Goal: Information Seeking & Learning: Learn about a topic

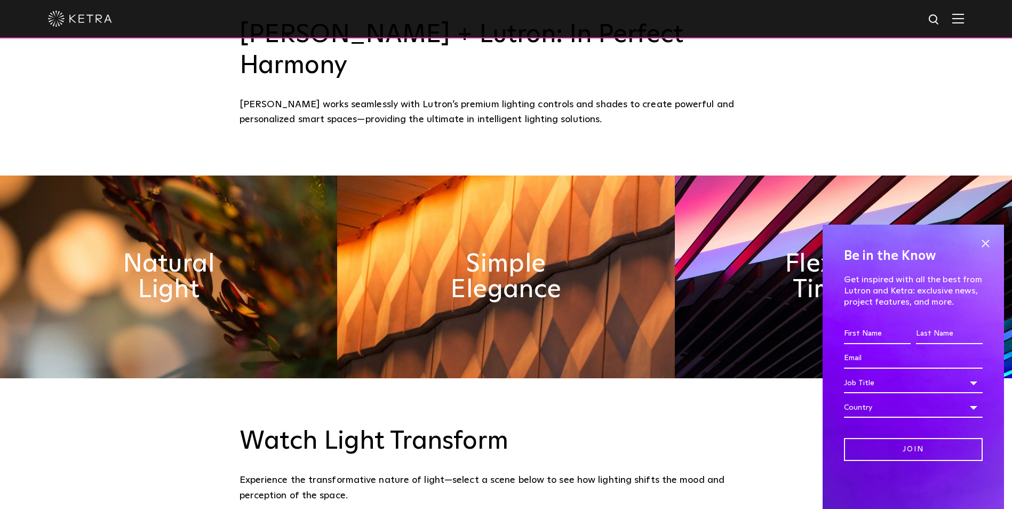
scroll to position [534, 0]
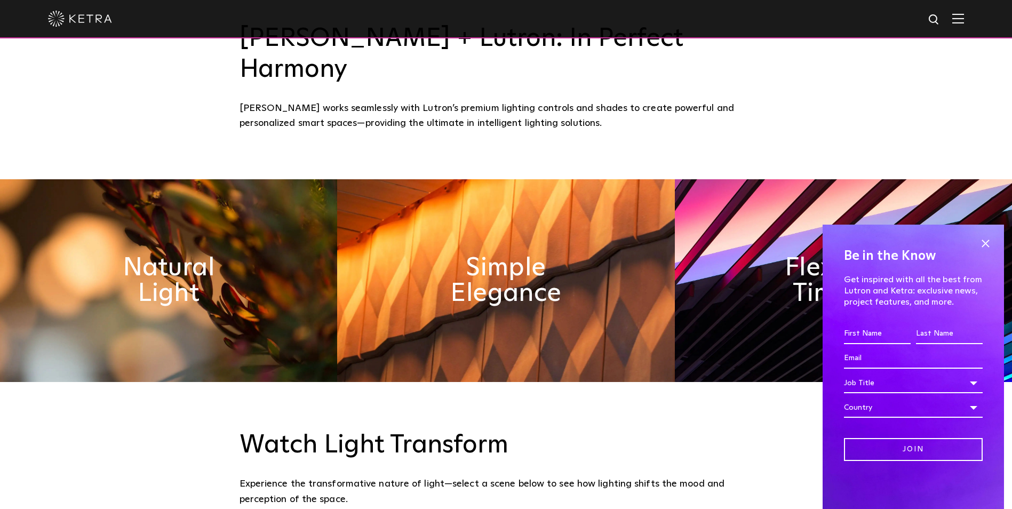
click at [964, 13] on div at bounding box center [506, 18] width 916 height 37
click at [964, 18] on img at bounding box center [959, 18] width 12 height 10
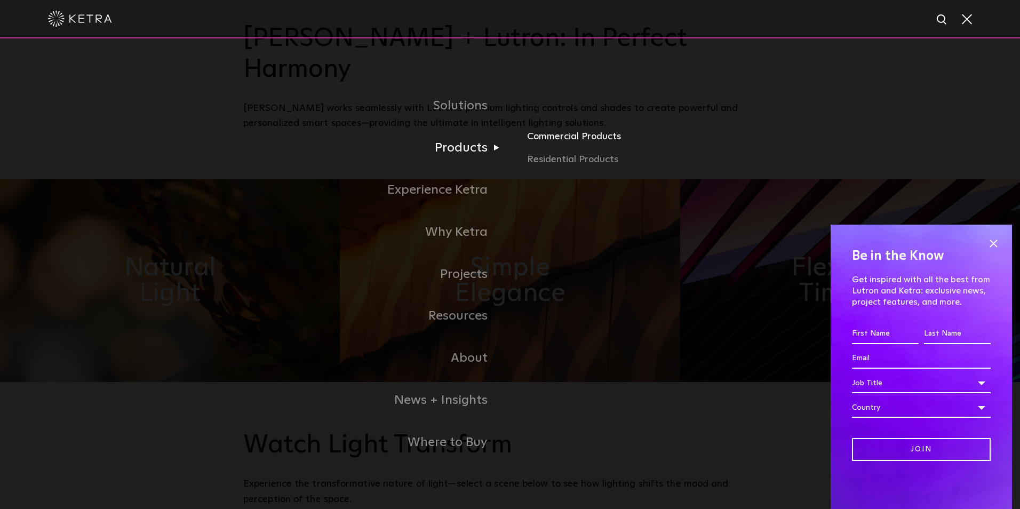
click at [581, 145] on link "Commercial Products" at bounding box center [652, 140] width 250 height 23
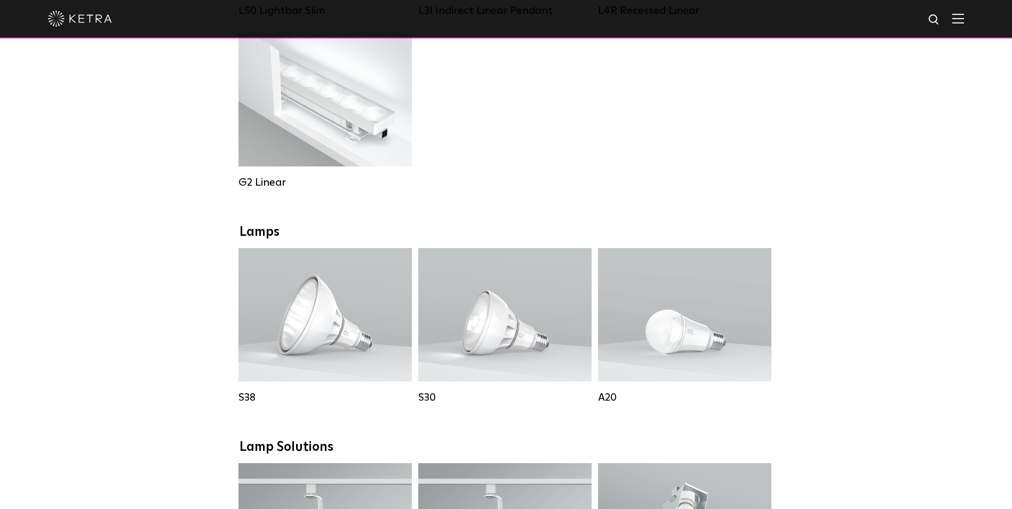
scroll to position [587, 0]
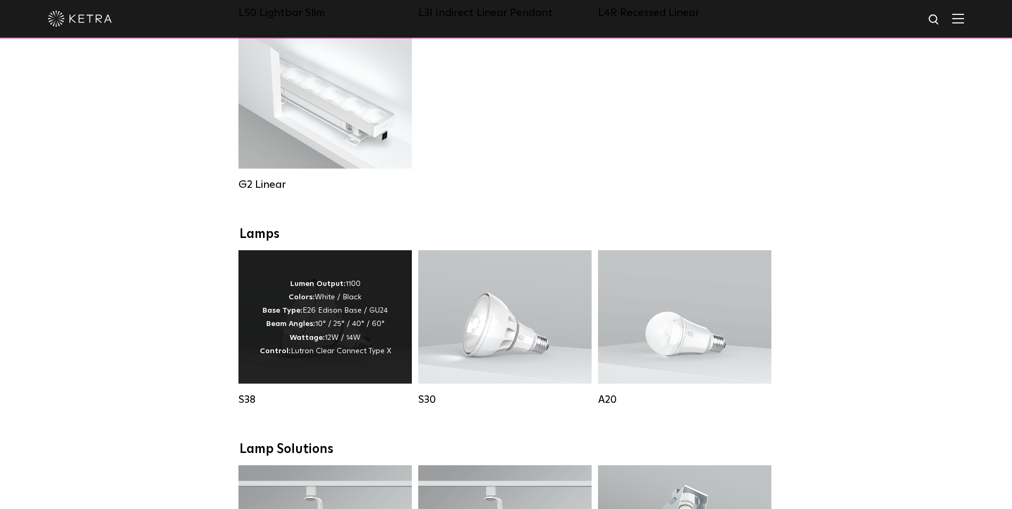
click at [250, 321] on div "Lumen Output: 1100 Colors: White / Black Base Type: E26 Edison Base / GU24 Beam…" at bounding box center [325, 316] width 173 height 133
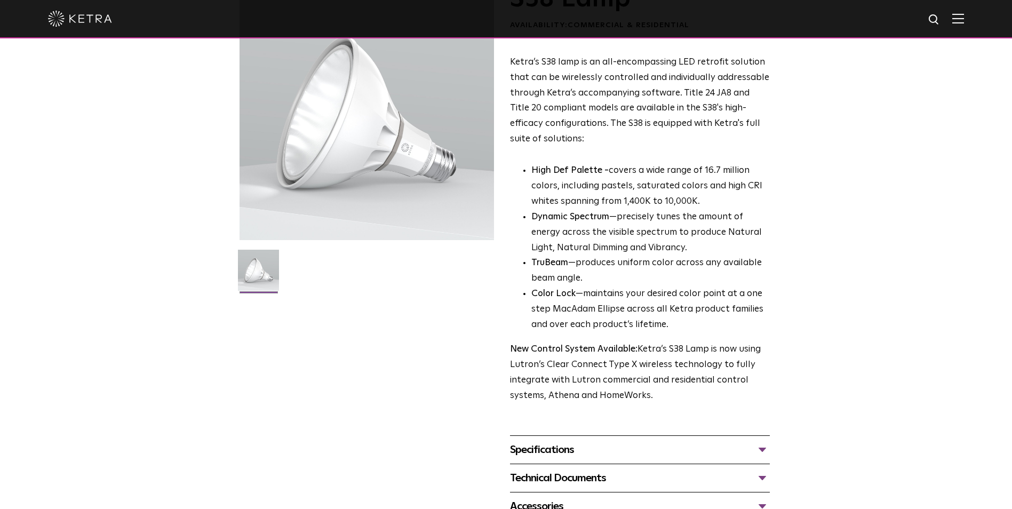
scroll to position [213, 0]
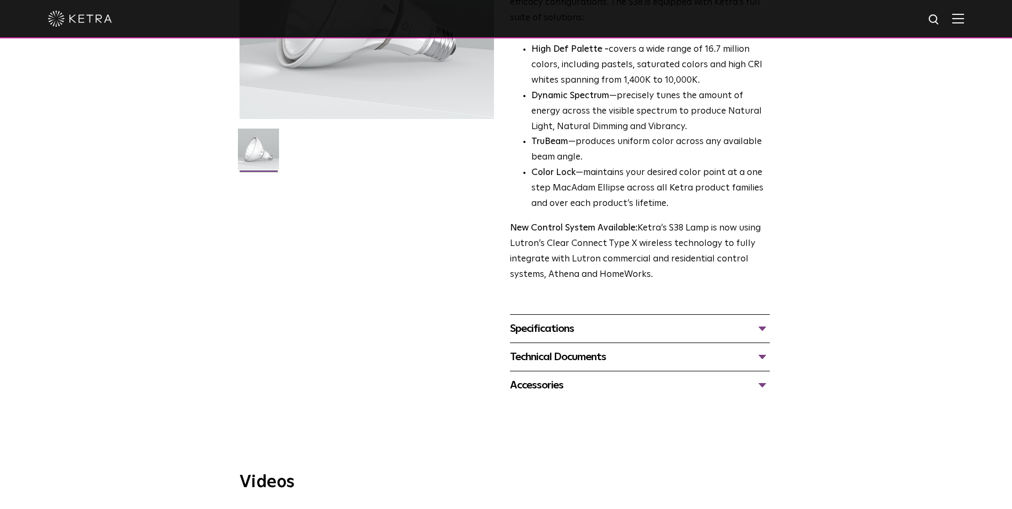
click at [613, 329] on div "Specifications" at bounding box center [640, 328] width 260 height 17
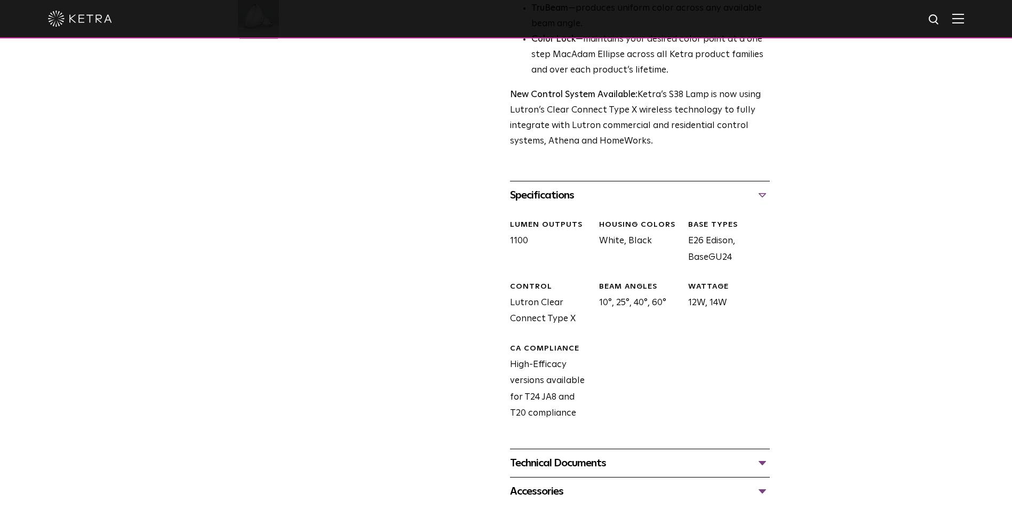
scroll to position [374, 0]
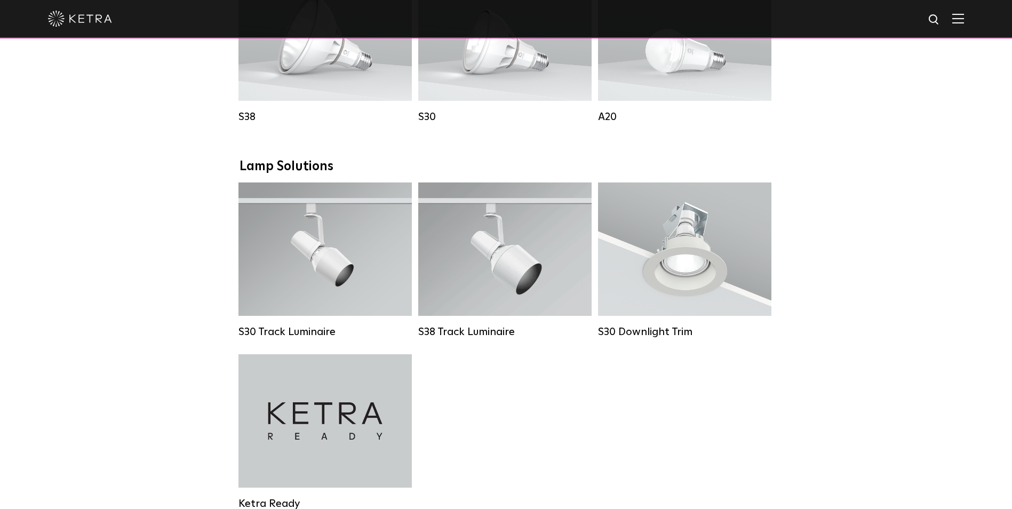
scroll to position [587, 0]
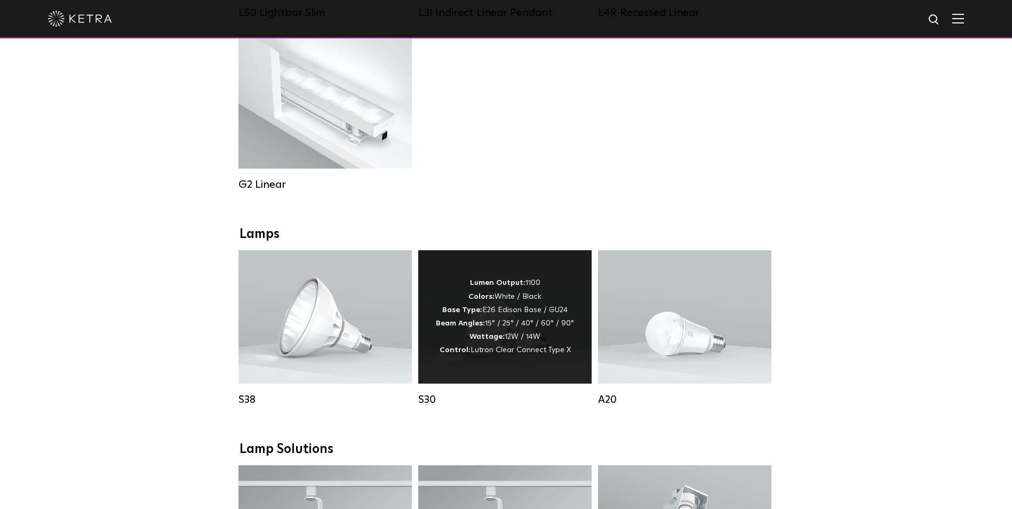
click at [510, 371] on div "Lumen Output: 1100 Colors: White / Black Base Type: E26 Edison Base / GU24 Beam…" at bounding box center [504, 316] width 173 height 133
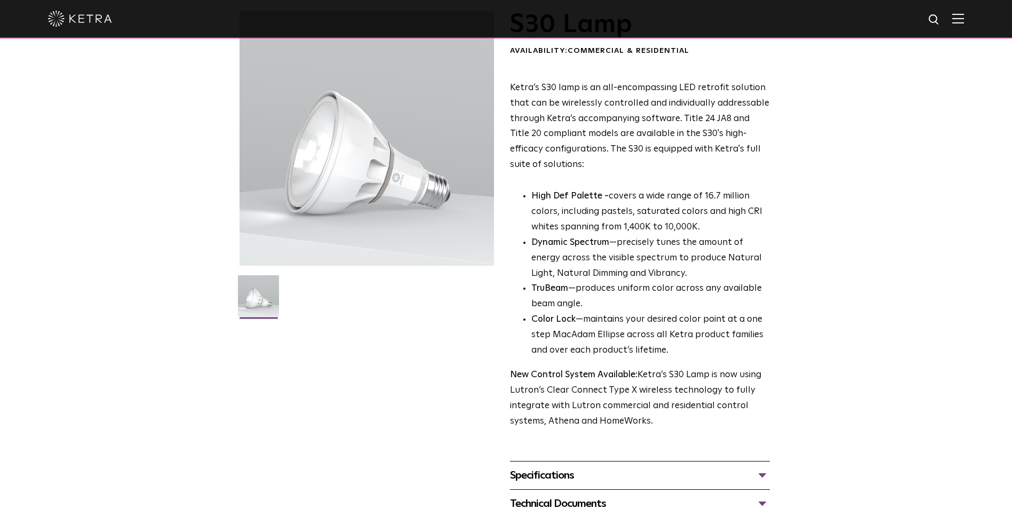
scroll to position [320, 0]
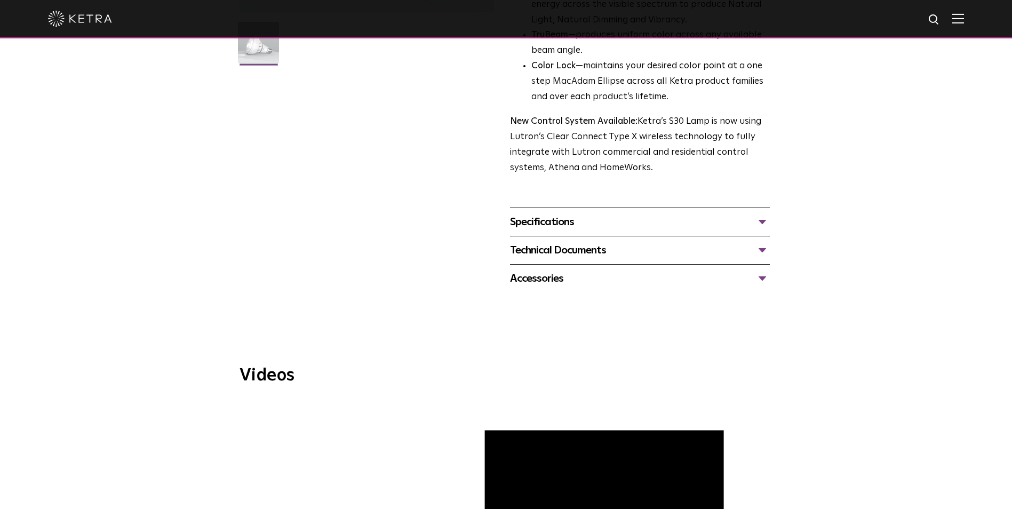
click at [545, 224] on div "Specifications" at bounding box center [640, 221] width 260 height 17
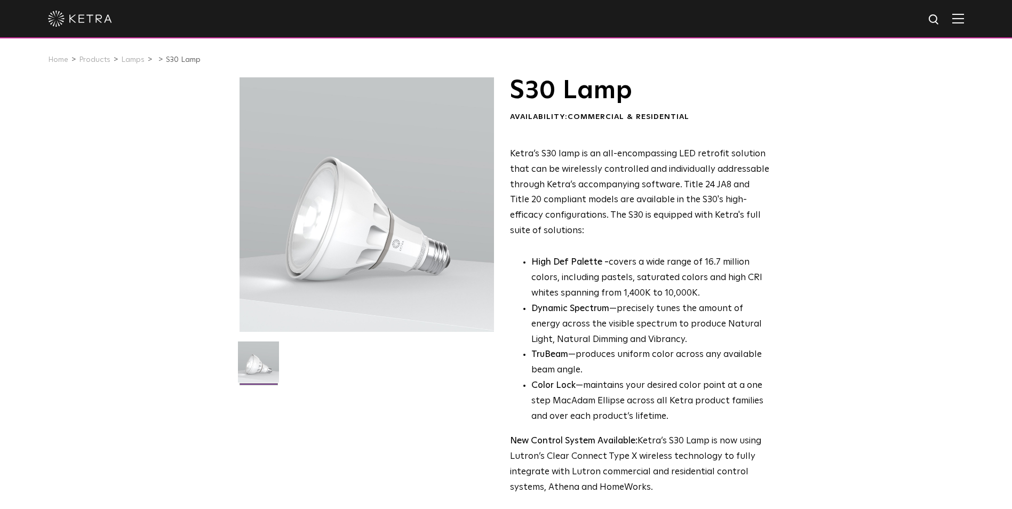
scroll to position [0, 0]
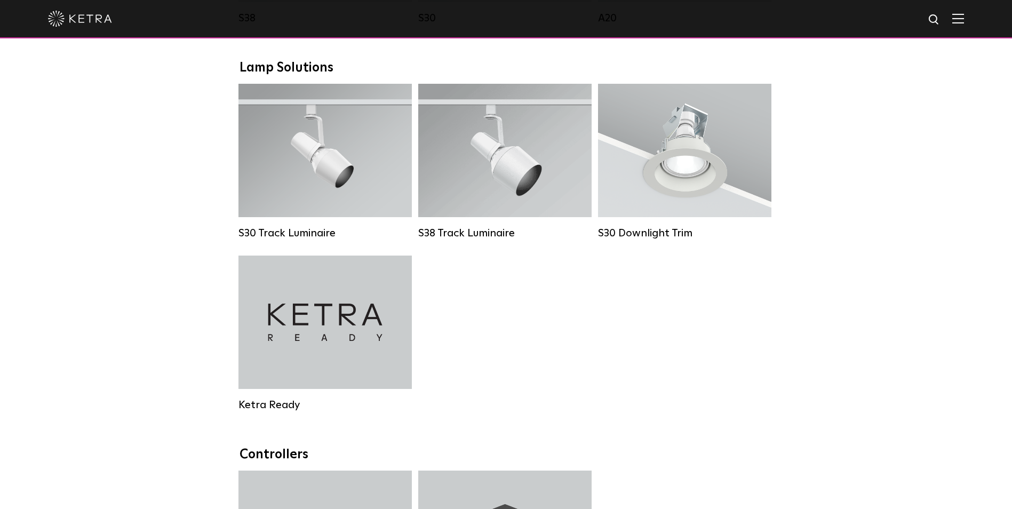
scroll to position [961, 0]
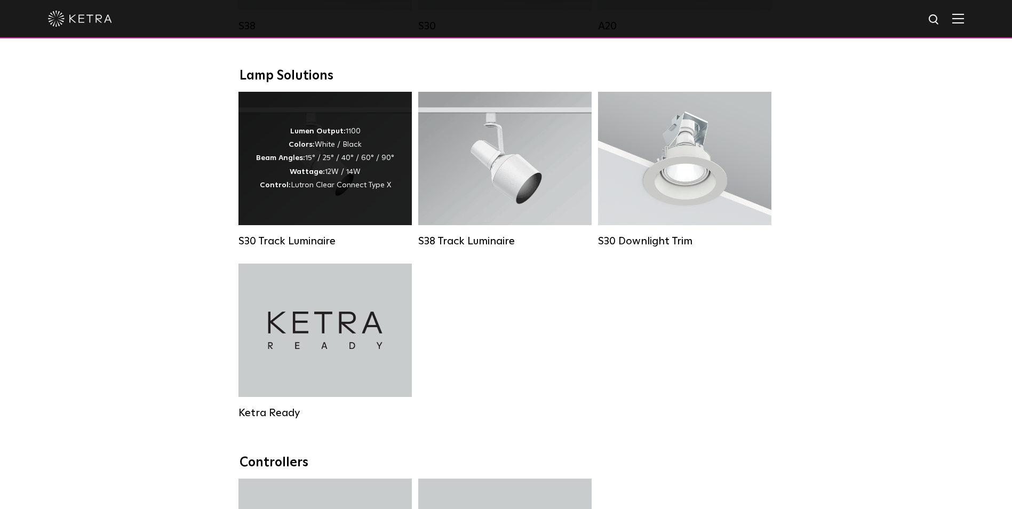
click at [370, 177] on div "Lumen Output: 1100 Colors: White / Black Beam Angles: 15° / 25° / 40° / 60° / 9…" at bounding box center [325, 158] width 138 height 67
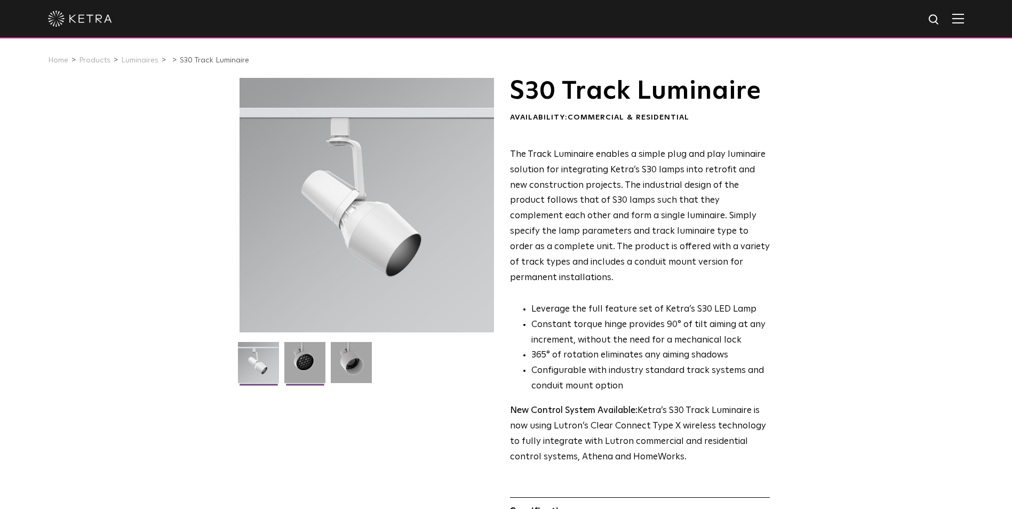
click at [296, 369] on img at bounding box center [304, 366] width 41 height 49
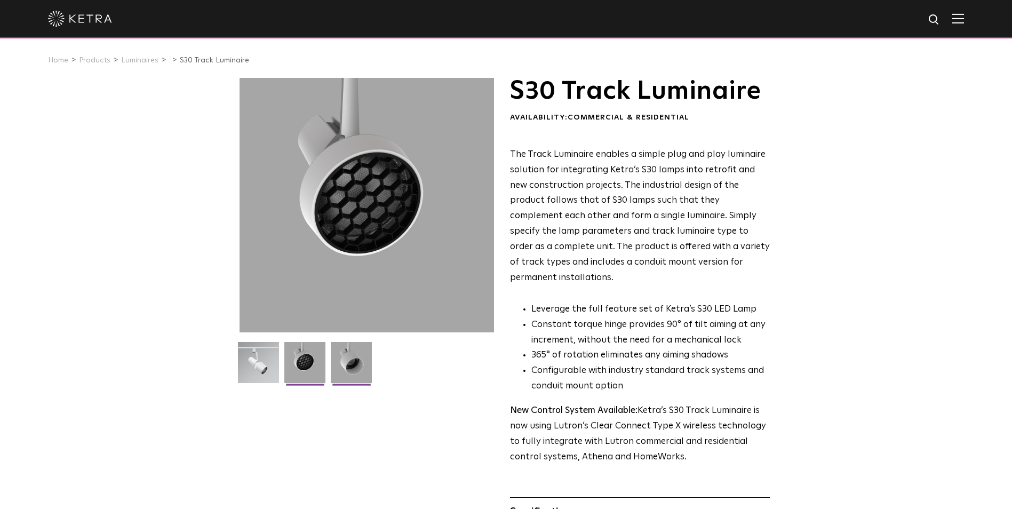
click at [347, 370] on img at bounding box center [351, 366] width 41 height 49
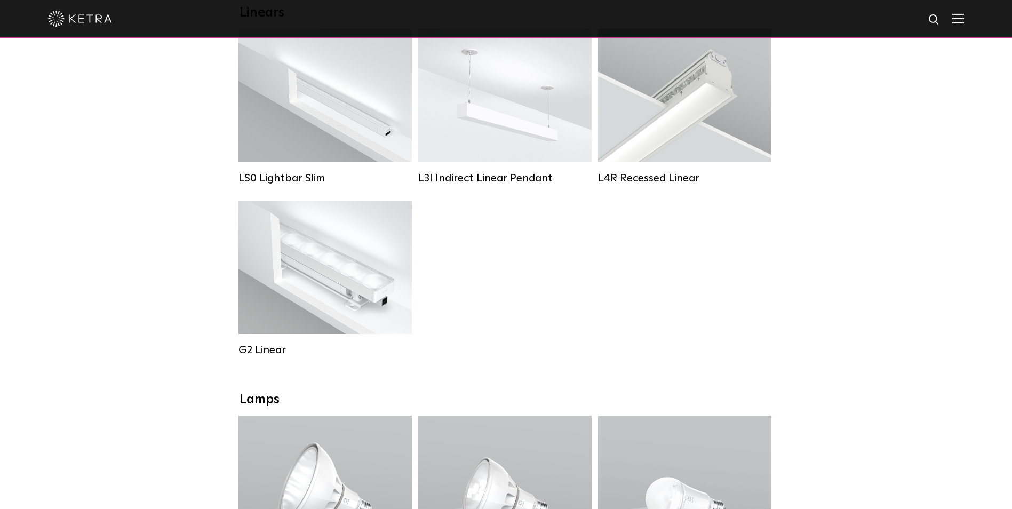
scroll to position [427, 0]
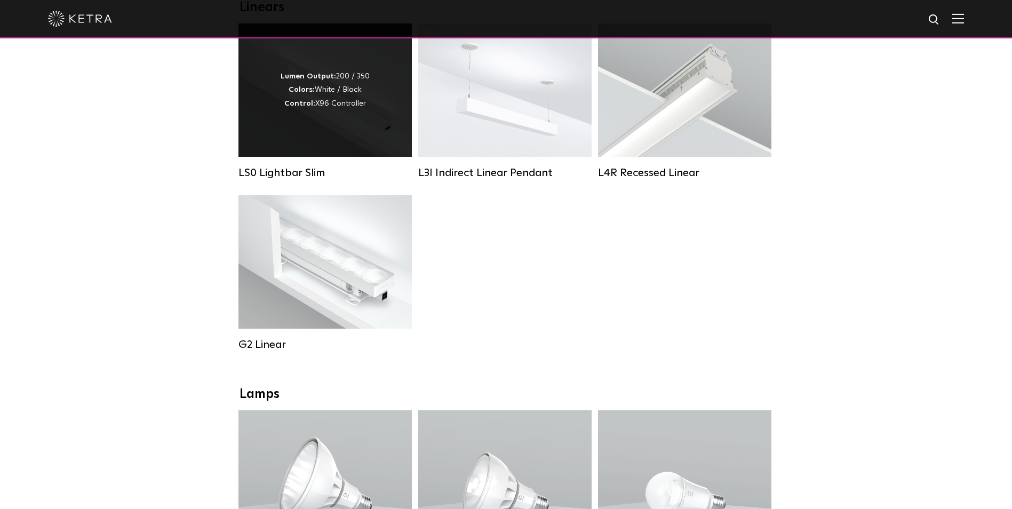
click at [364, 134] on div "Lumen Output: 200 / 350 Colors: White / Black Control: X96 Controller" at bounding box center [325, 89] width 173 height 133
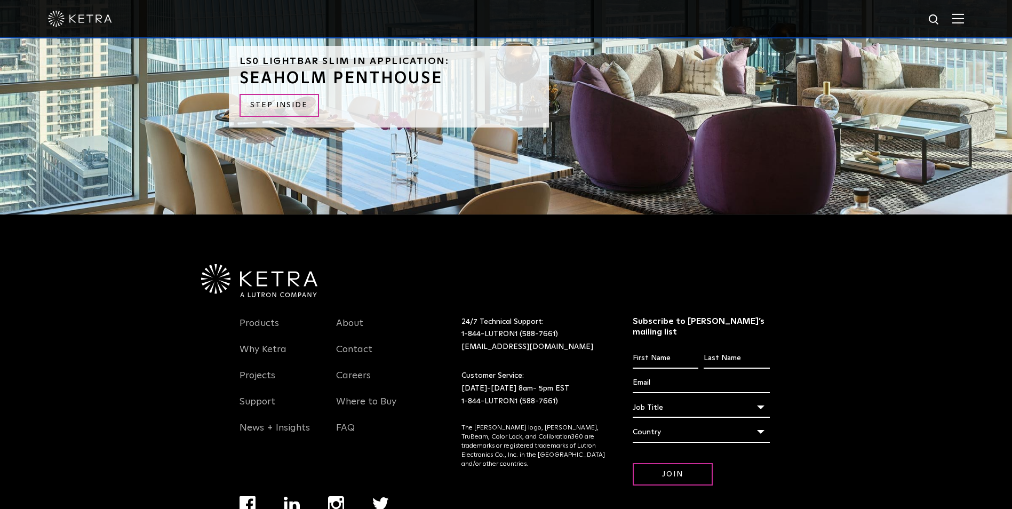
scroll to position [2771, 0]
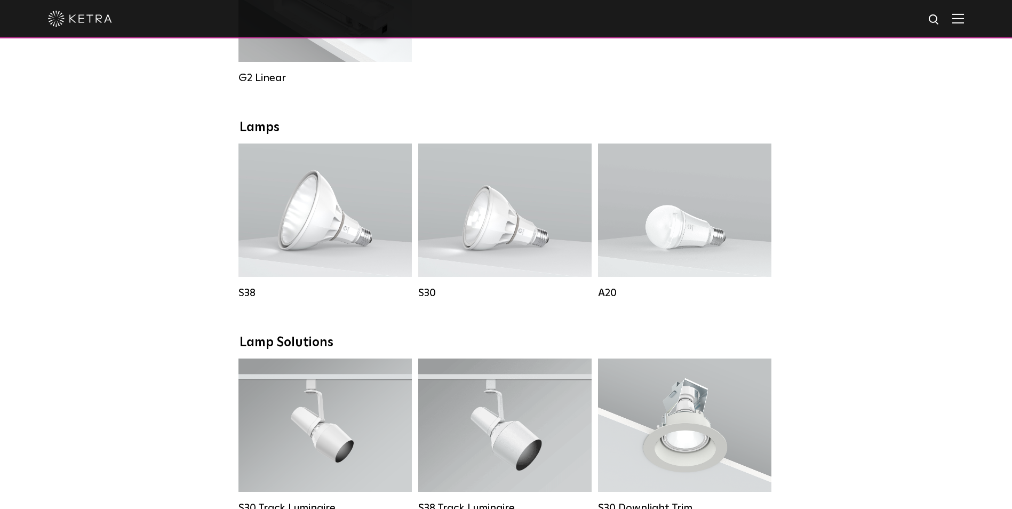
scroll to position [747, 0]
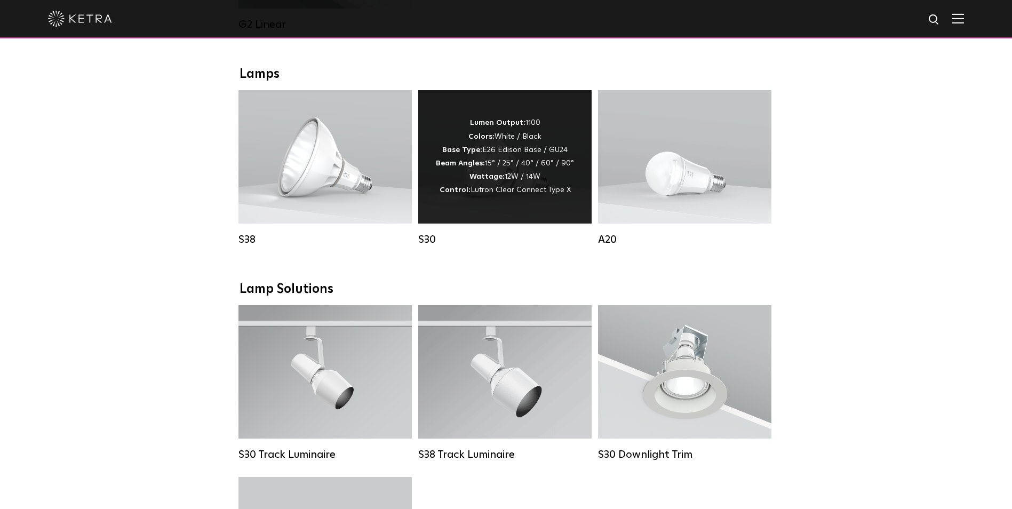
click at [489, 168] on div "Lumen Output: 1100 Colors: White / Black Base Type: E26 Edison Base / GU24 Beam…" at bounding box center [505, 156] width 138 height 81
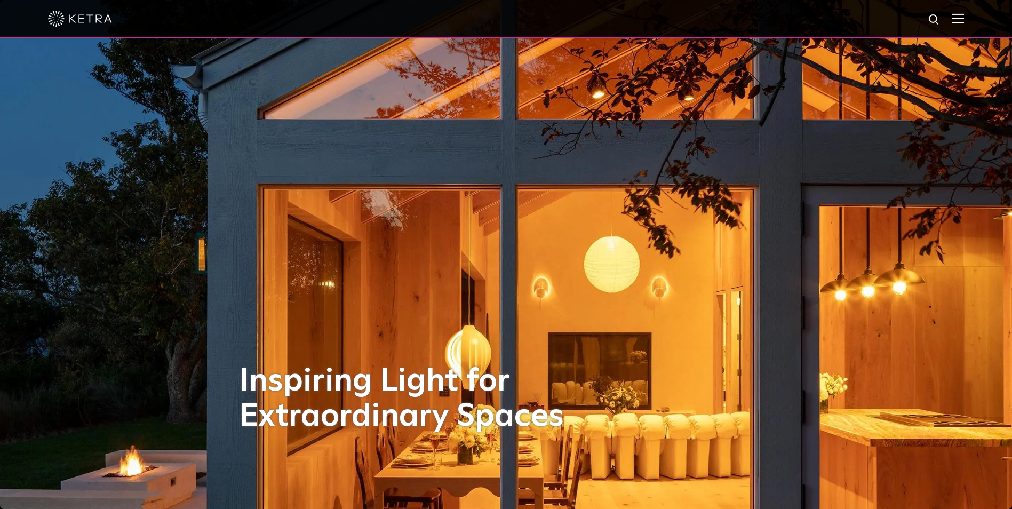
click at [964, 23] on img at bounding box center [959, 18] width 12 height 10
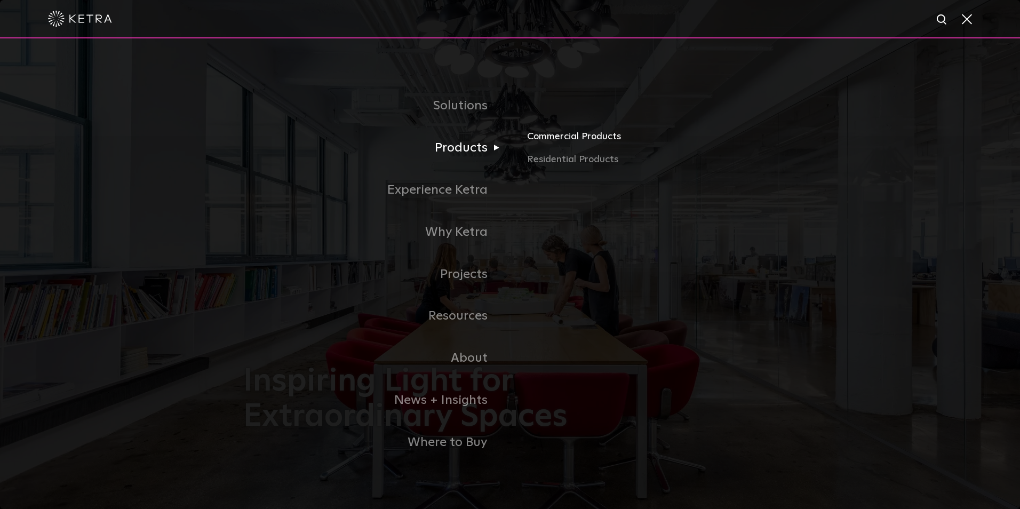
click at [545, 144] on link "Commercial Products" at bounding box center [652, 140] width 250 height 23
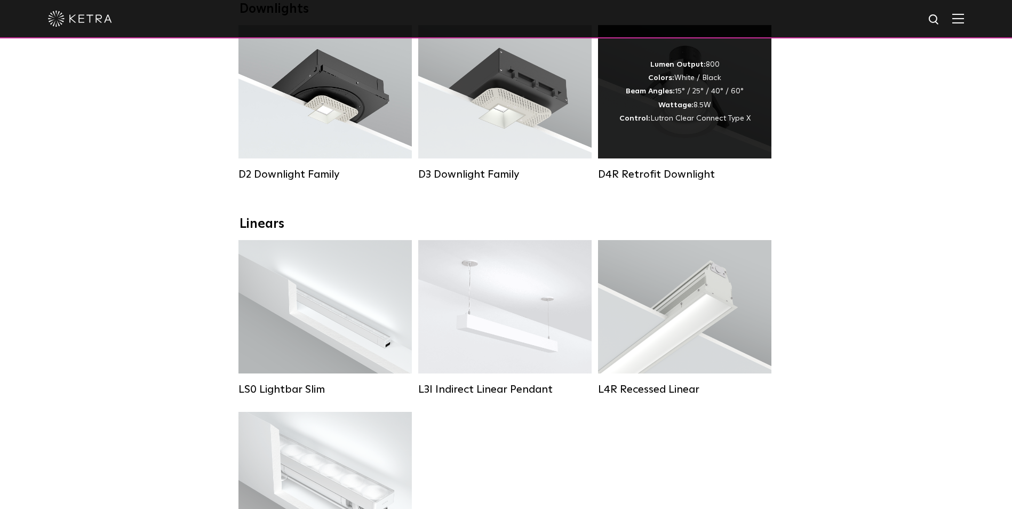
scroll to position [320, 0]
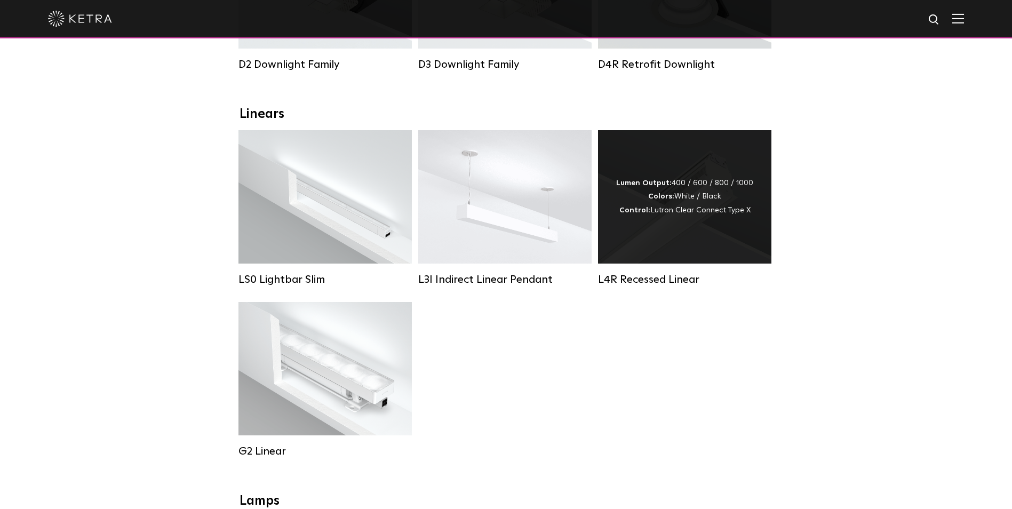
click at [700, 231] on div "Lumen Output: 400 / 600 / 800 / 1000 Colors: White / Black Control: Lutron Clea…" at bounding box center [684, 196] width 173 height 133
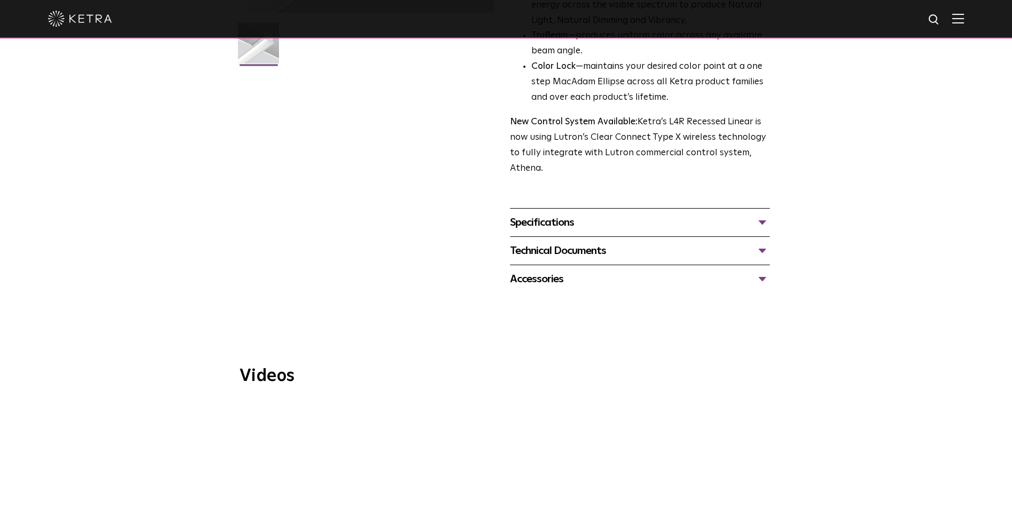
scroll to position [320, 0]
click at [559, 220] on div "Specifications" at bounding box center [640, 221] width 260 height 17
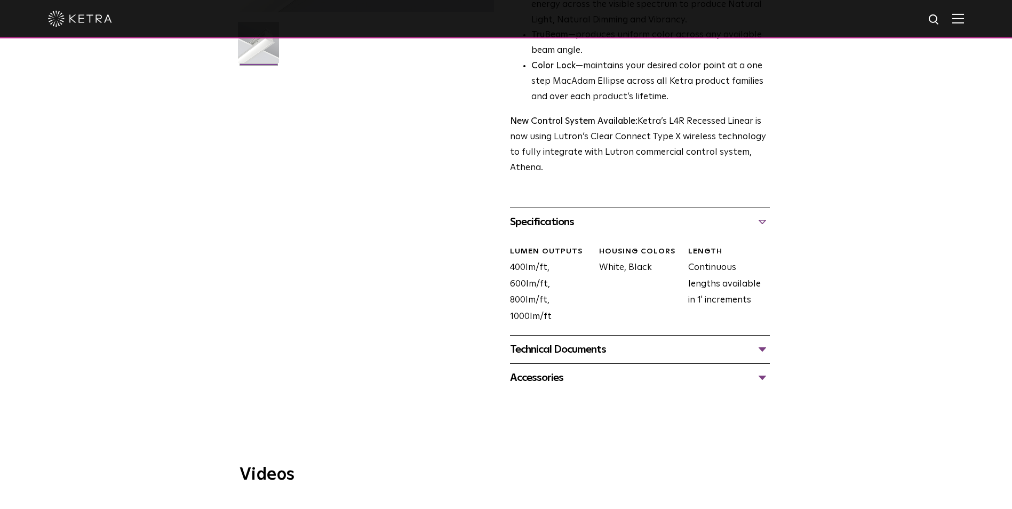
click at [559, 220] on div "Specifications" at bounding box center [640, 221] width 260 height 17
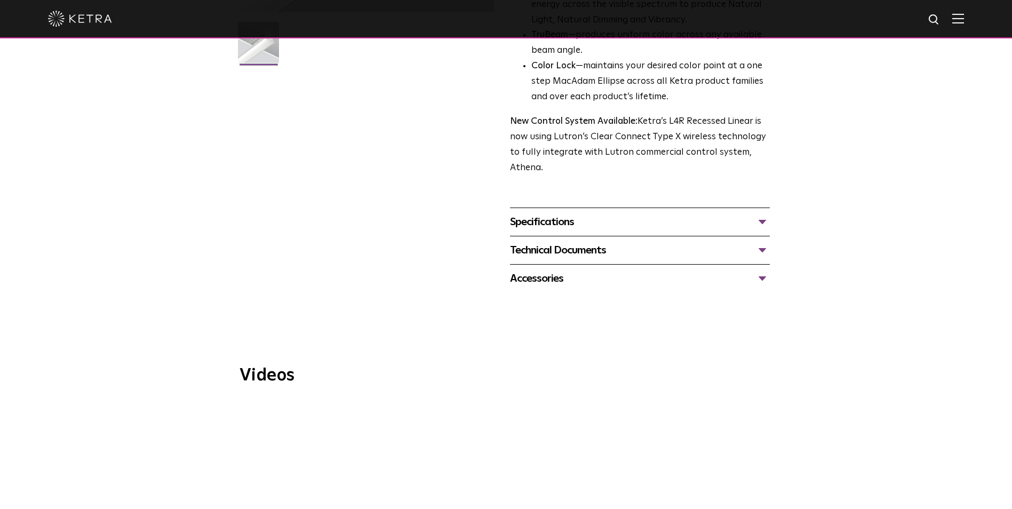
click at [566, 249] on div "Technical Documents" at bounding box center [640, 250] width 260 height 17
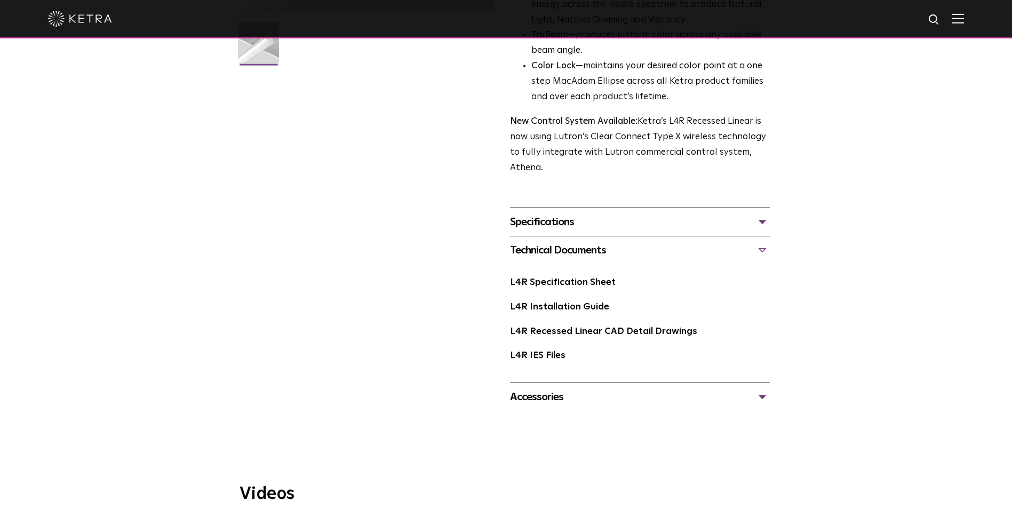
scroll to position [374, 0]
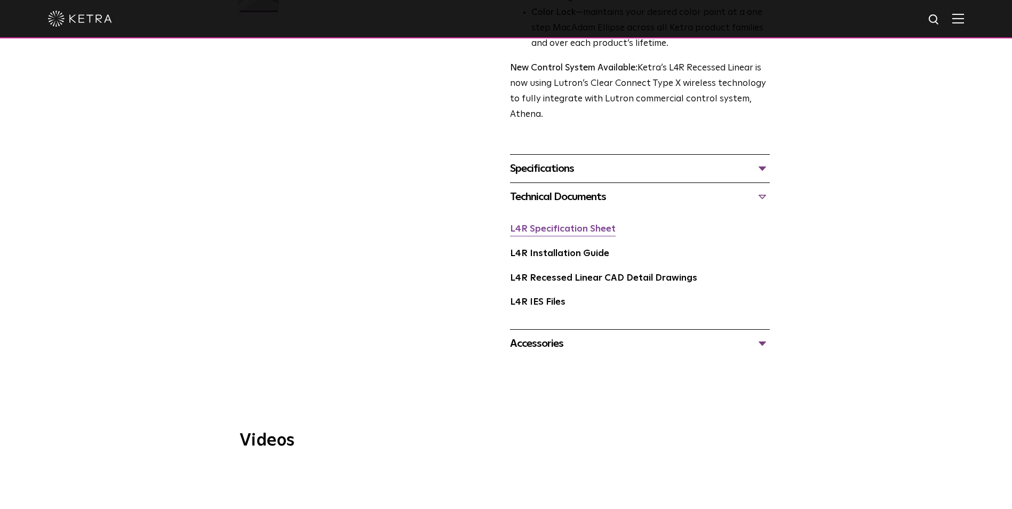
click at [561, 227] on link "L4R Specification Sheet" at bounding box center [563, 229] width 106 height 9
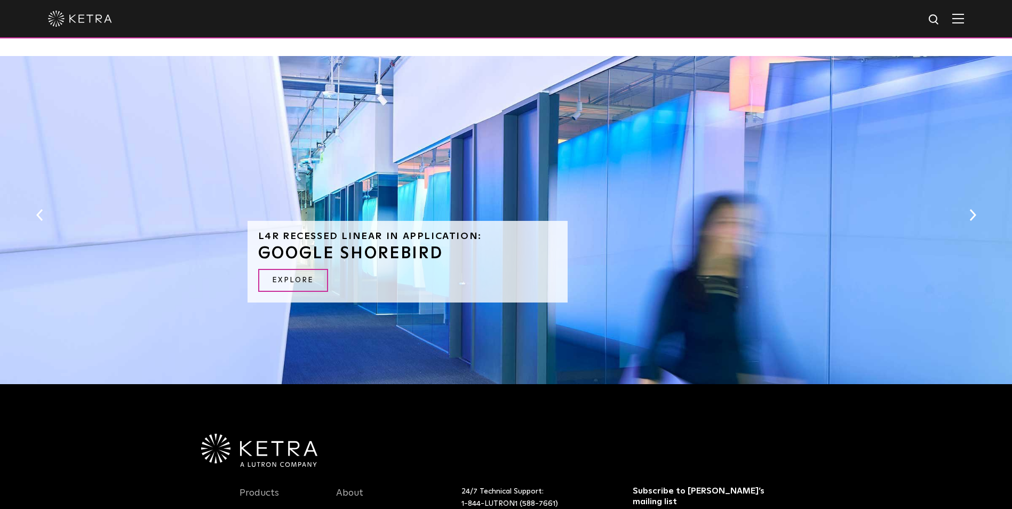
scroll to position [1312, 0]
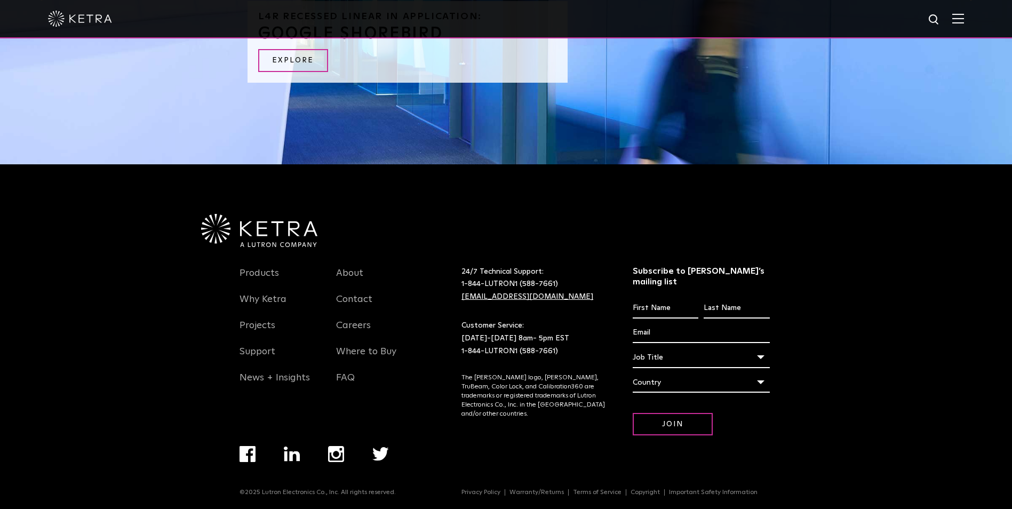
click at [501, 298] on link "[EMAIL_ADDRESS][DOMAIN_NAME]" at bounding box center [528, 296] width 132 height 7
drag, startPoint x: 410, startPoint y: 407, endPoint x: 413, endPoint y: 401, distance: 6.7
click at [410, 407] on div "Products Why Ketra Projects Support News + Insights About Contact Careers Where…" at bounding box center [329, 355] width 178 height 216
drag, startPoint x: 567, startPoint y: 300, endPoint x: 456, endPoint y: 301, distance: 111.0
click at [456, 301] on div "24/7 Technical Support: 1-844-LUTRON1 (588-7661) lightingsupport@lutron.com" at bounding box center [534, 285] width 161 height 38
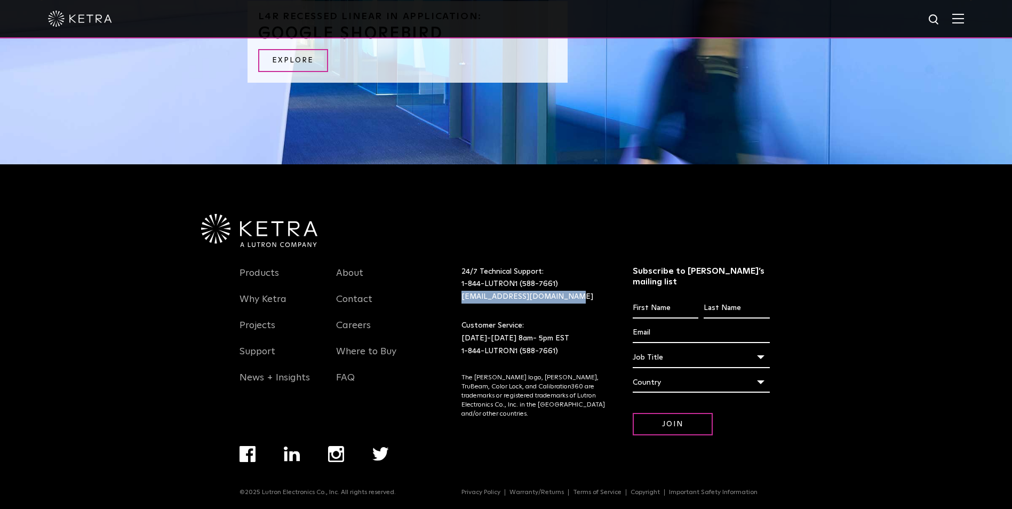
copy link "[EMAIL_ADDRESS][DOMAIN_NAME]"
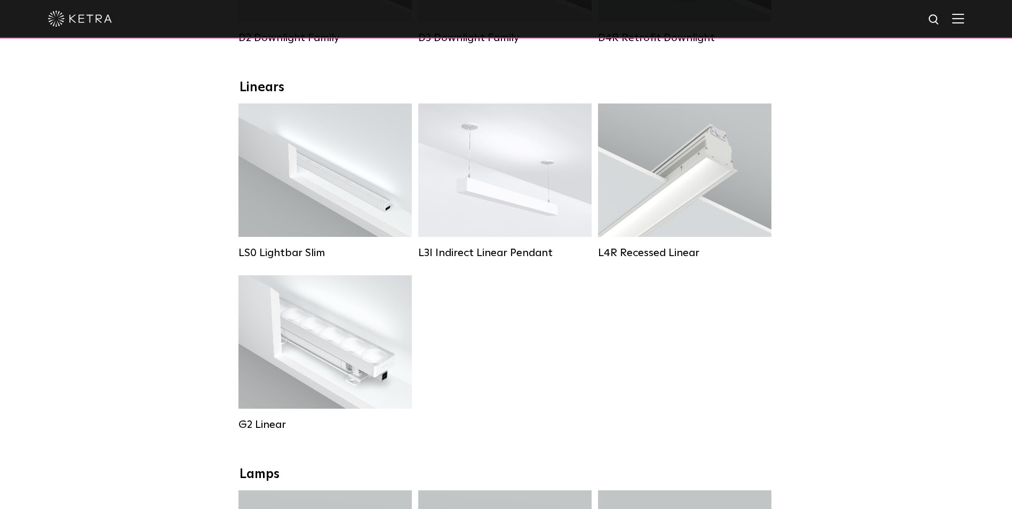
scroll to position [374, 0]
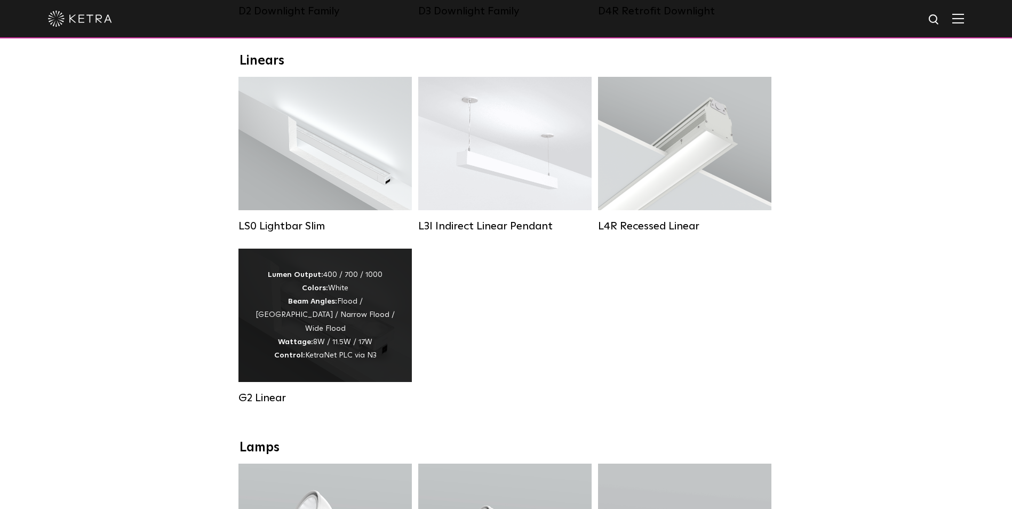
click at [326, 333] on div "Lumen Output: 400 / 700 / 1000 Colors: White Beam Angles: Flood / Graze / Narro…" at bounding box center [325, 315] width 141 height 94
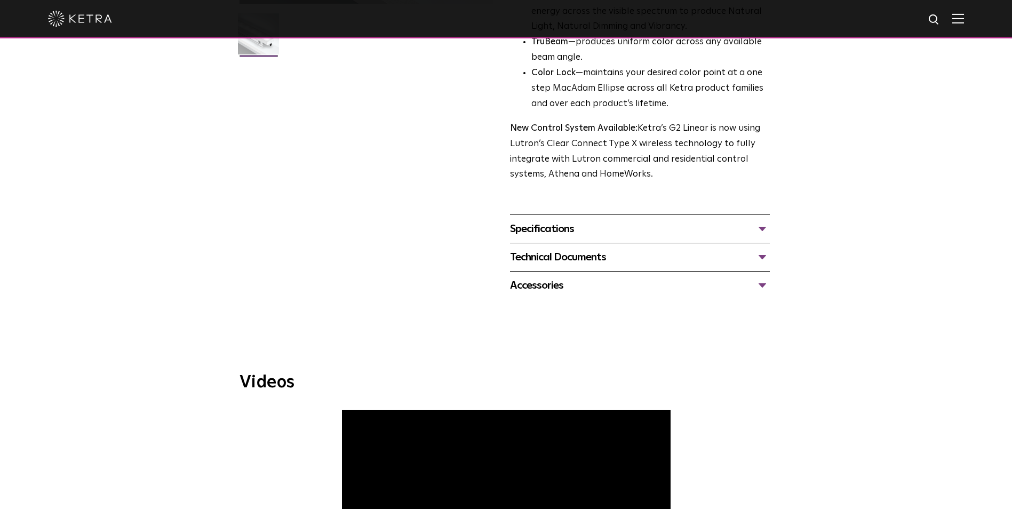
scroll to position [374, 0]
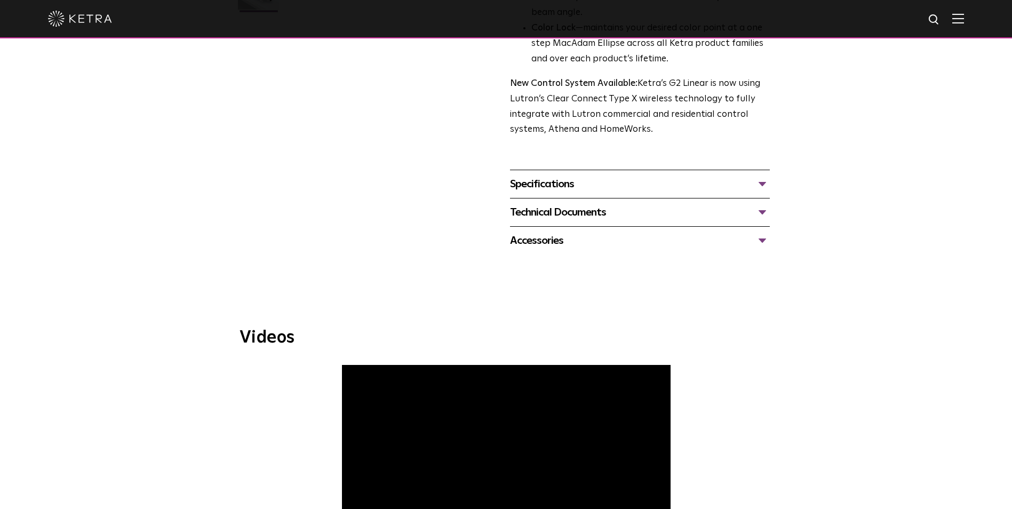
click at [552, 184] on div "Specifications" at bounding box center [640, 184] width 260 height 17
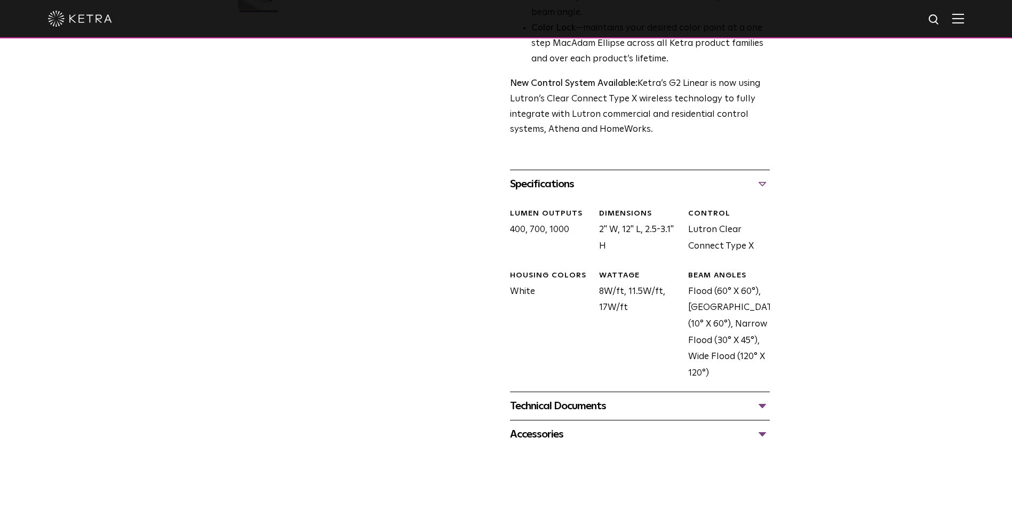
click at [963, 18] on img at bounding box center [959, 18] width 12 height 10
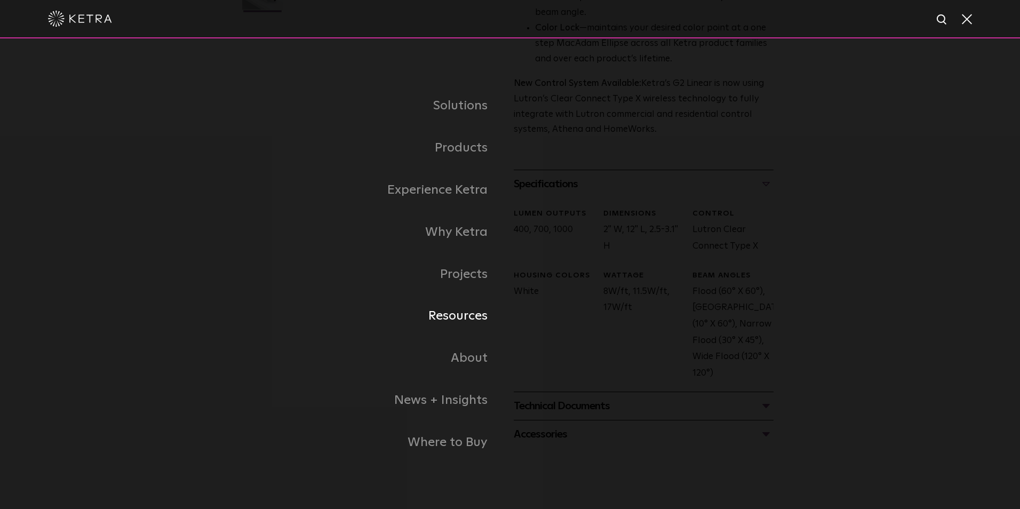
click at [469, 312] on link "Resources" at bounding box center [376, 316] width 267 height 42
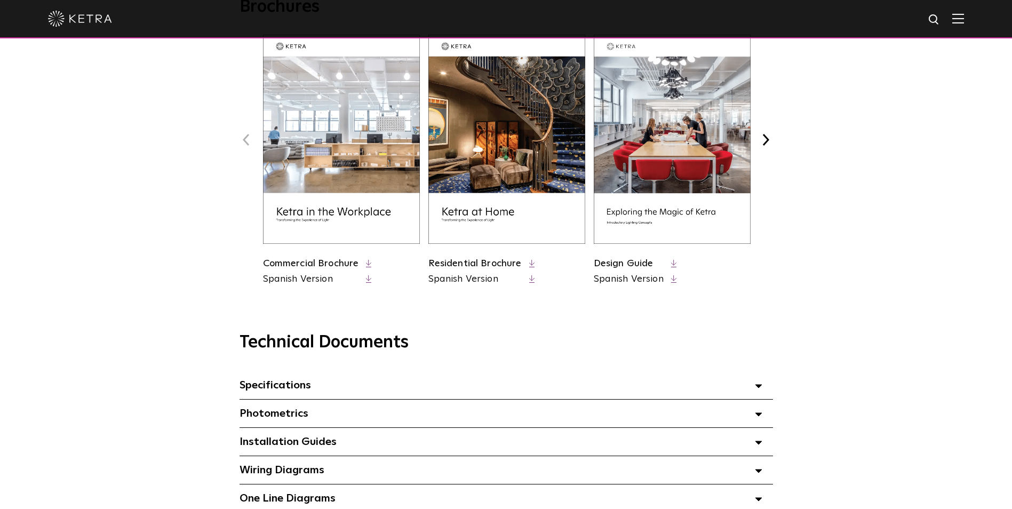
scroll to position [378, 0]
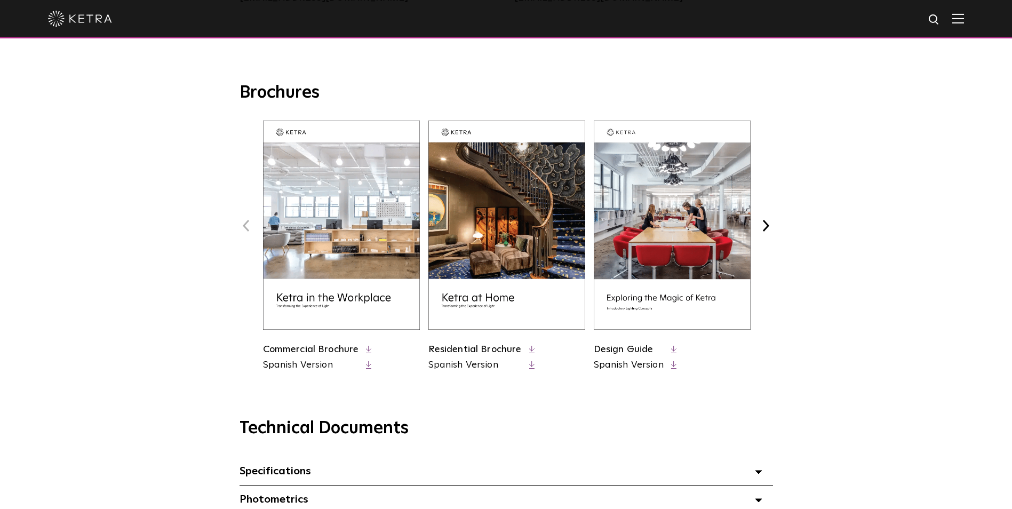
click at [941, 14] on img at bounding box center [934, 19] width 13 height 13
type input "designer"
click at [901, 12] on button "Search" at bounding box center [909, 20] width 16 height 16
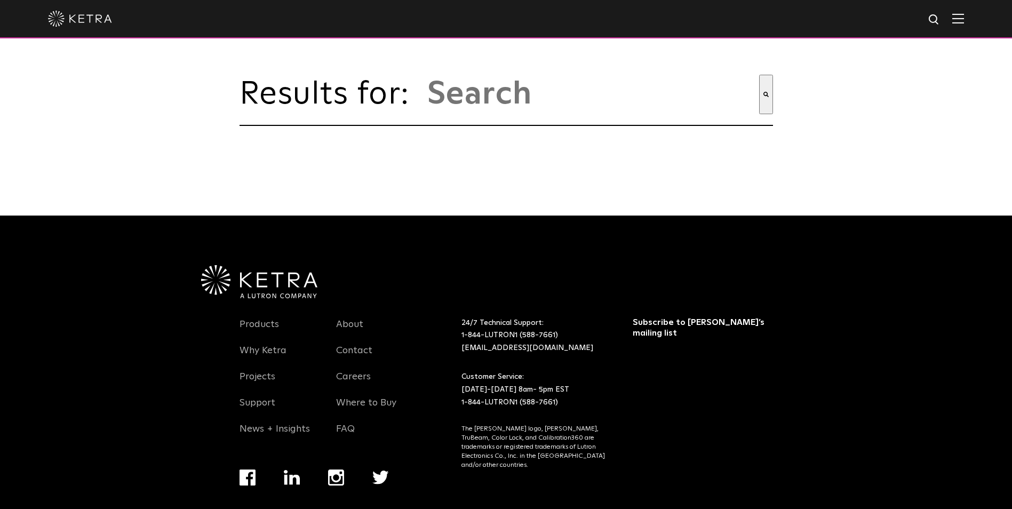
type input "designer"
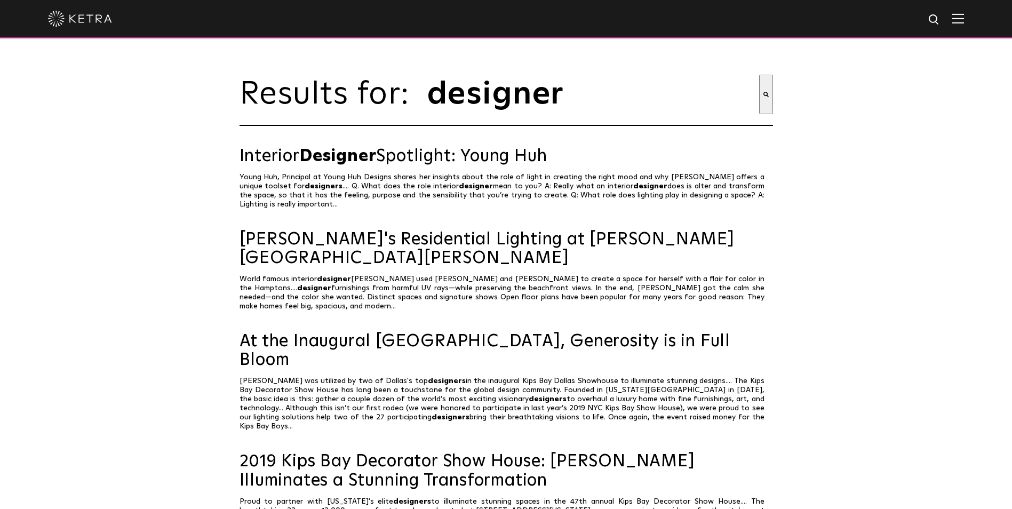
click at [76, 26] on img at bounding box center [80, 19] width 64 height 16
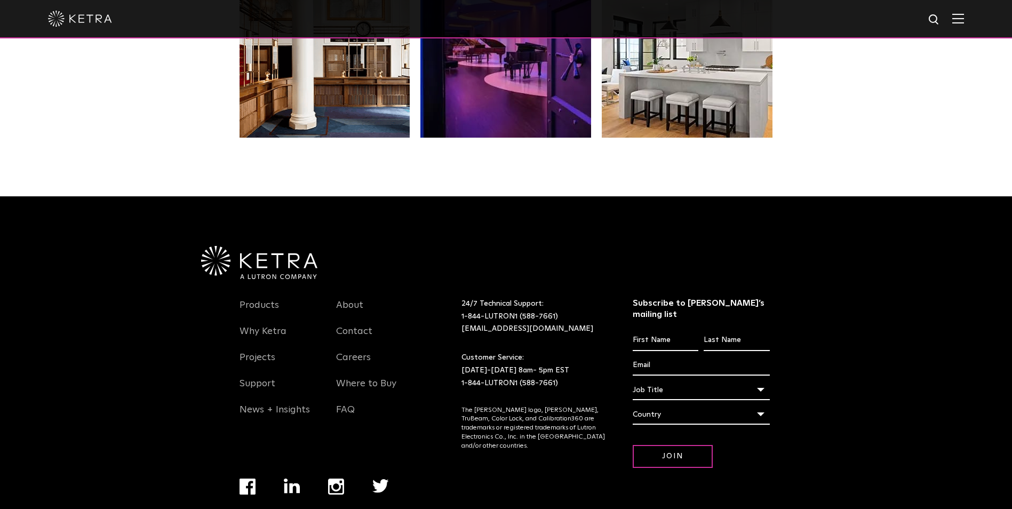
scroll to position [2244, 0]
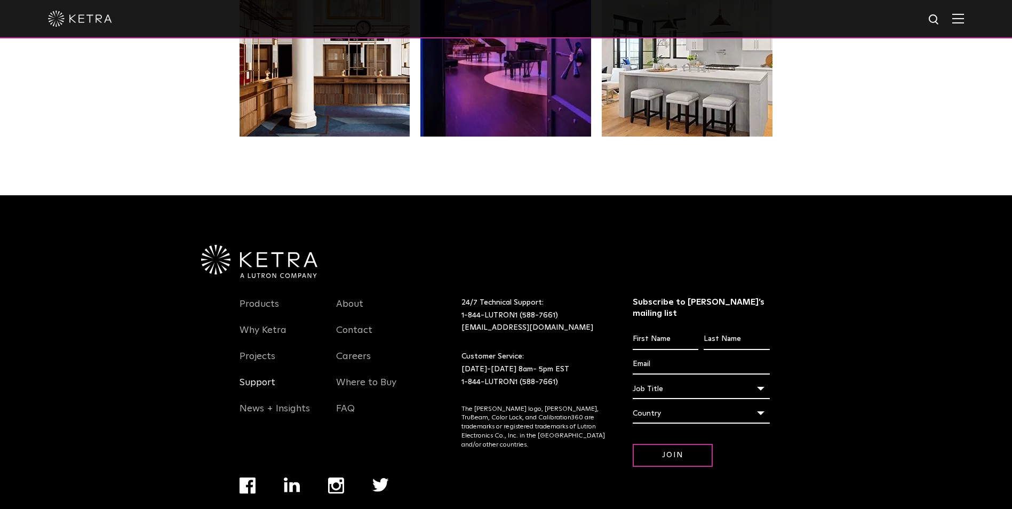
click at [256, 377] on link "Support" at bounding box center [258, 389] width 36 height 25
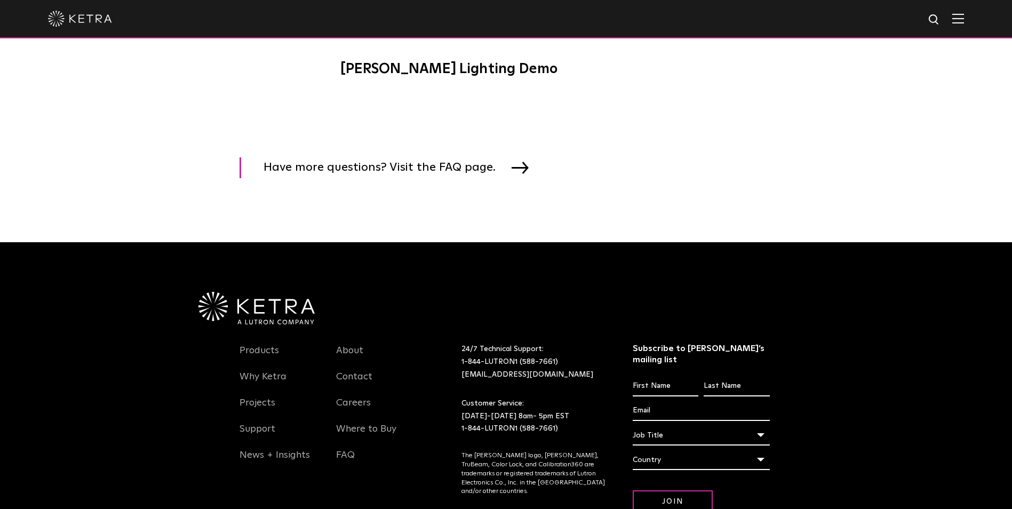
scroll to position [1648, 0]
